Goal: Check status: Check status

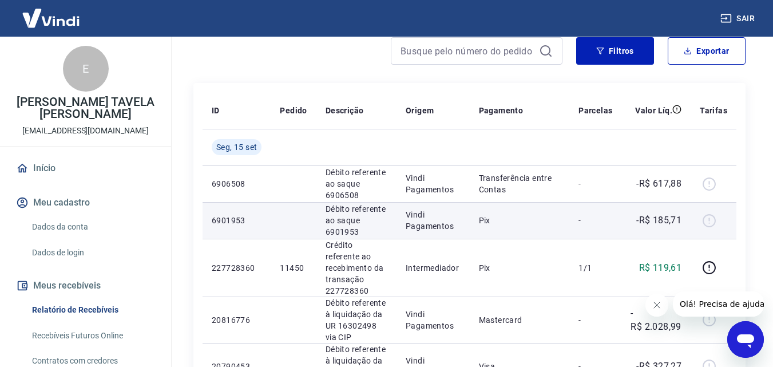
scroll to position [114, 0]
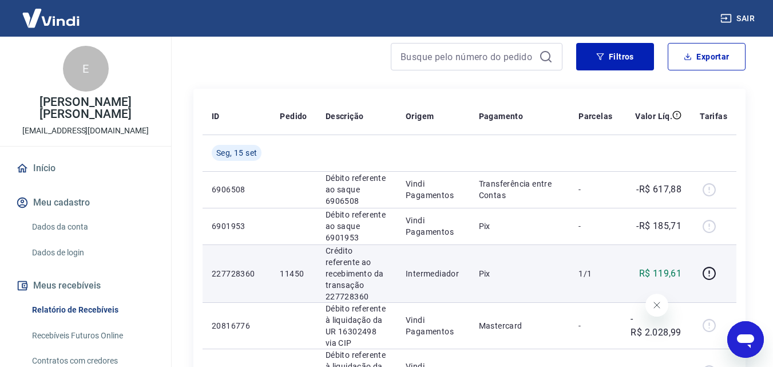
scroll to position [114, 0]
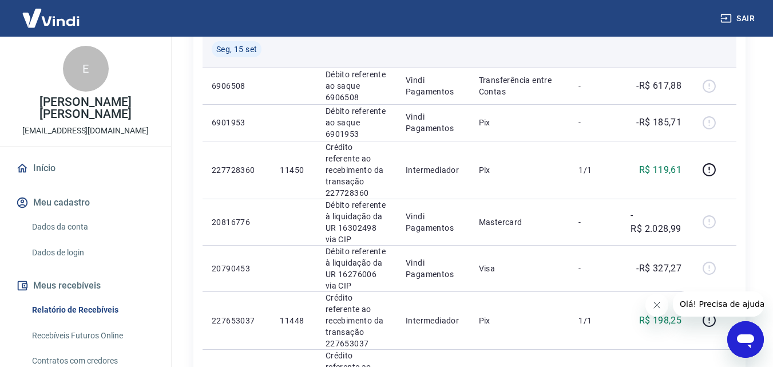
scroll to position [57, 0]
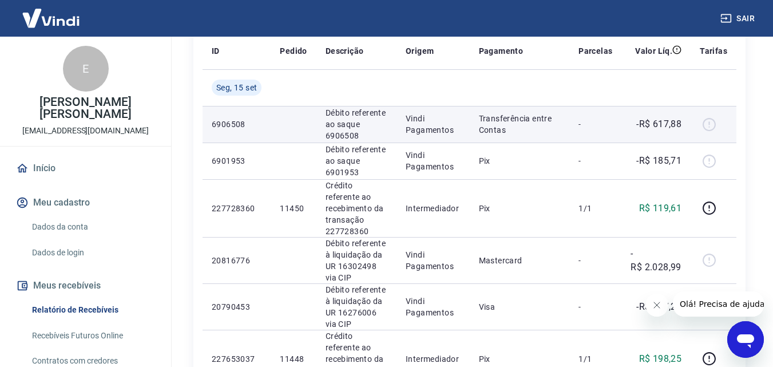
scroll to position [172, 0]
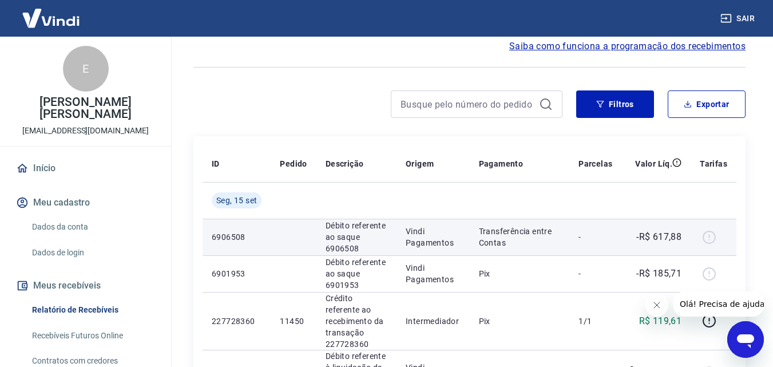
scroll to position [114, 0]
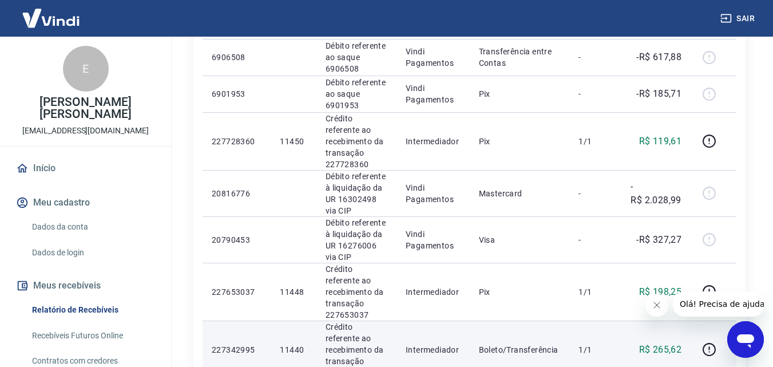
scroll to position [114, 0]
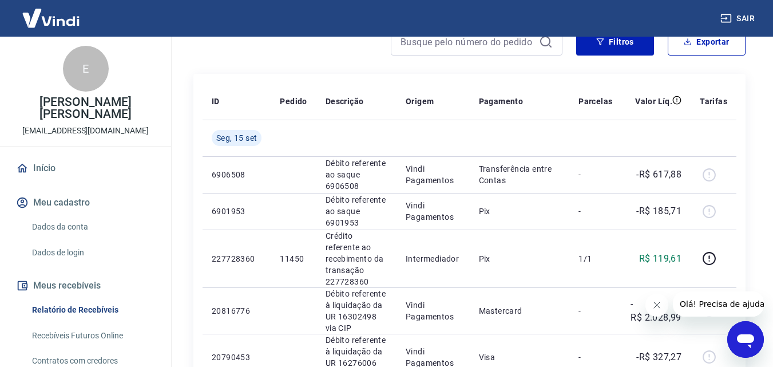
click at [659, 303] on icon "Fechar mensagem da empresa" at bounding box center [656, 304] width 9 height 9
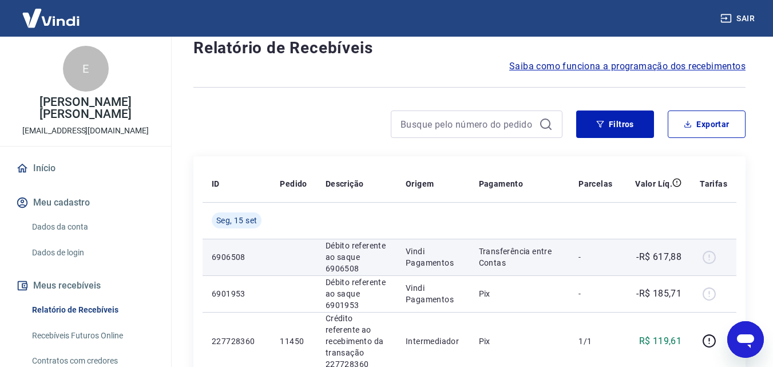
scroll to position [0, 0]
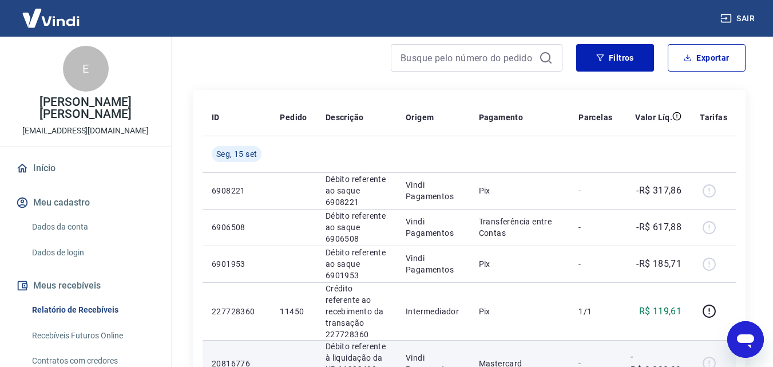
scroll to position [114, 0]
